Goal: Task Accomplishment & Management: Complete application form

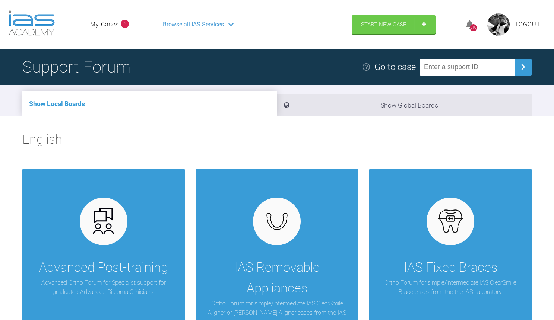
click at [113, 23] on link "My Cases" at bounding box center [104, 25] width 29 height 10
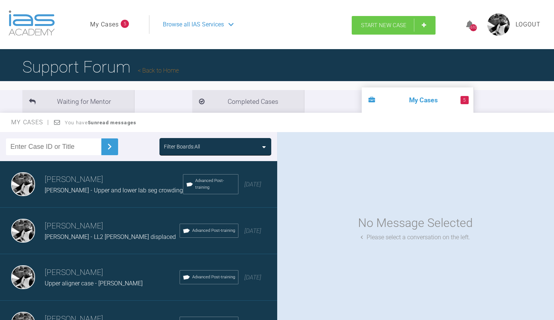
click at [395, 22] on span "Start New Case" at bounding box center [383, 25] width 45 height 7
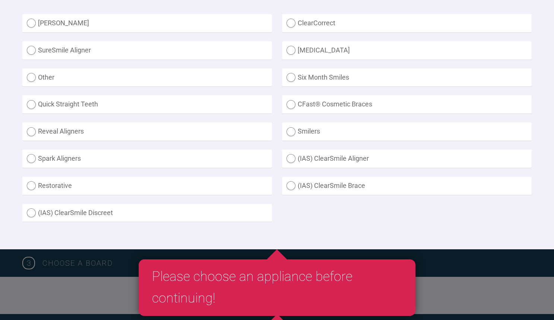
scroll to position [225, 0]
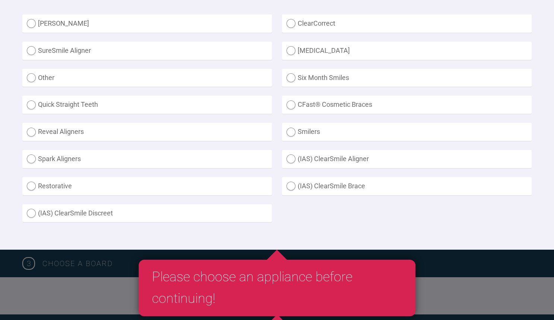
click at [139, 82] on label "Other" at bounding box center [147, 78] width 250 height 18
radio input "true"
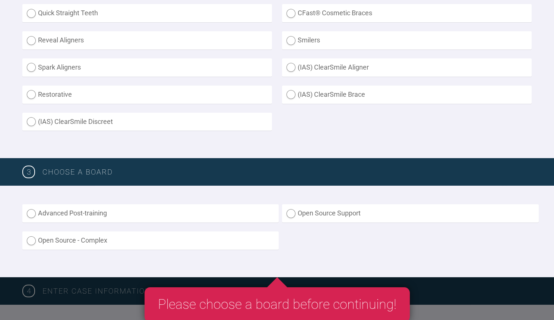
scroll to position [329, 0]
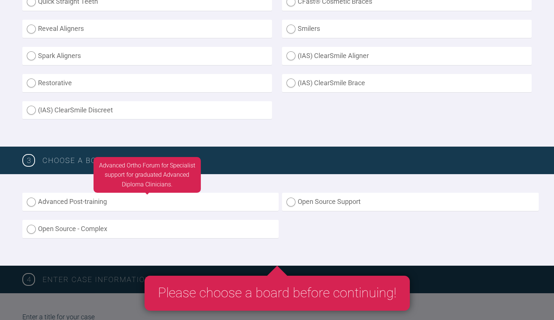
click at [63, 199] on label "Advanced Post-training" at bounding box center [150, 202] width 256 height 18
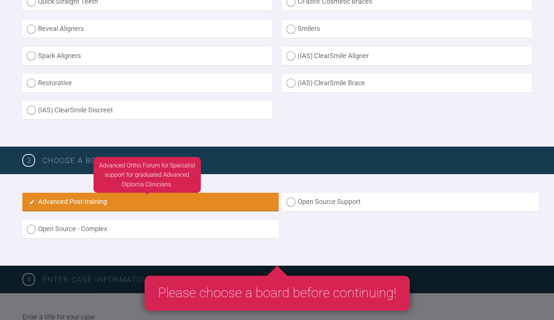
radio input "true"
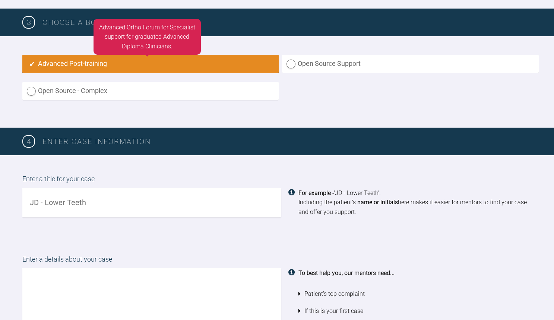
scroll to position [467, 0]
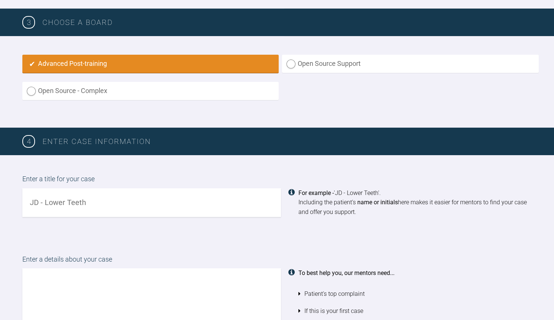
click at [109, 203] on input "text" at bounding box center [151, 203] width 259 height 29
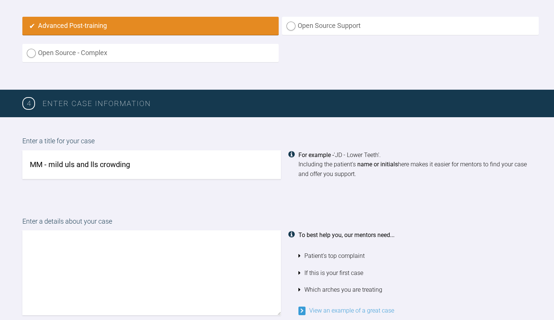
scroll to position [543, 0]
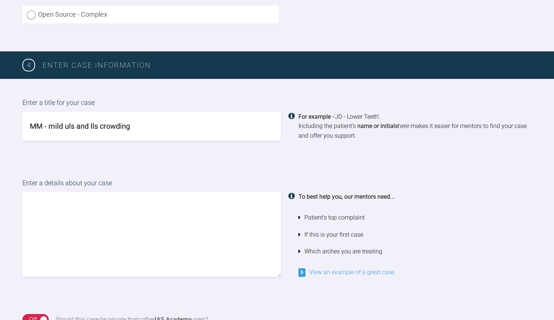
type input "MM - mild uls and lls crowding"
click at [99, 210] on textarea at bounding box center [151, 234] width 259 height 85
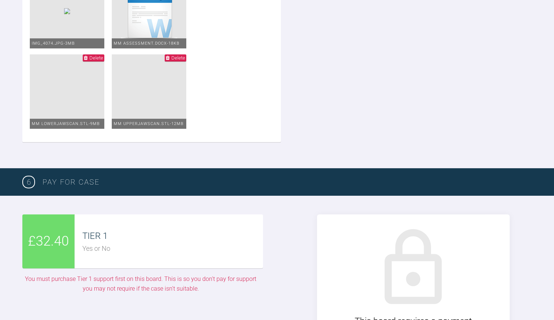
scroll to position [1550, 0]
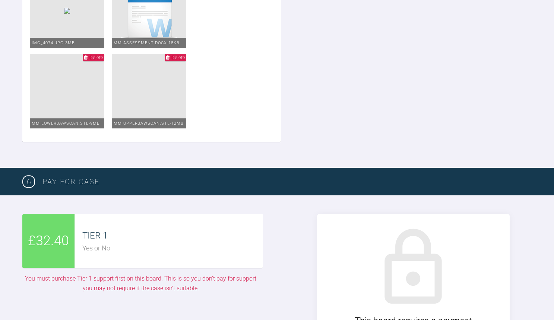
type textarea "Hi Simple enough case with some mild crowding upper and lower IPR needed I woul…"
click at [167, 229] on div "TIER 1" at bounding box center [172, 236] width 180 height 14
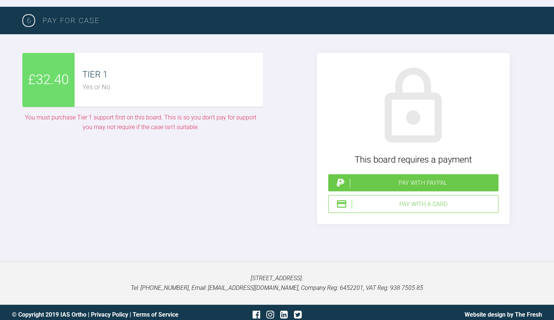
click at [419, 178] on div "Pay with PayPal" at bounding box center [423, 183] width 146 height 10
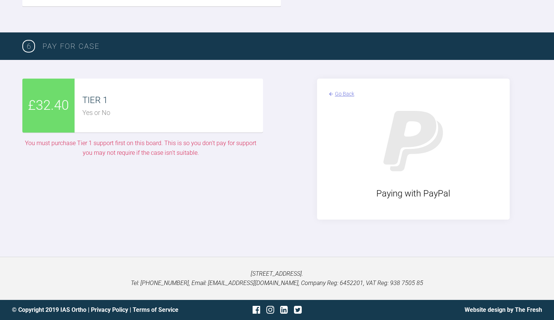
scroll to position [1681, 0]
